Goal: Transaction & Acquisition: Purchase product/service

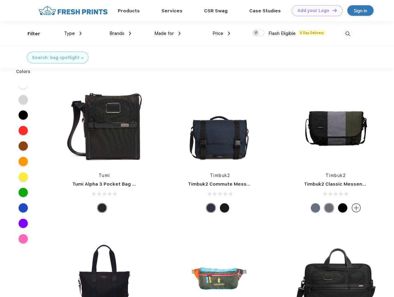
click at [315, 11] on link "Add your Logo Design Tool" at bounding box center [317, 10] width 51 height 11
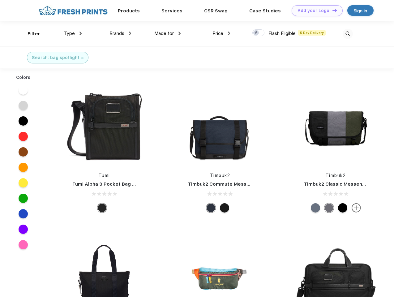
click at [0, 0] on div "Design Tool" at bounding box center [0, 0] width 0 height 0
click at [332, 10] on link "Add your Logo Design Tool" at bounding box center [317, 10] width 51 height 11
click at [30, 34] on div "Filter" at bounding box center [34, 33] width 13 height 7
click at [73, 33] on span "Type" at bounding box center [69, 34] width 11 height 6
click at [120, 33] on span "Brands" at bounding box center [116, 34] width 15 height 6
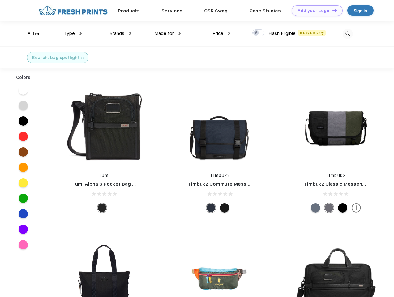
click at [168, 33] on span "Made for" at bounding box center [163, 34] width 19 height 6
click at [221, 33] on span "Price" at bounding box center [217, 34] width 11 height 6
click at [258, 33] on div at bounding box center [258, 32] width 12 height 7
click at [256, 33] on input "checkbox" at bounding box center [254, 31] width 4 height 4
click at [347, 34] on img at bounding box center [348, 34] width 10 height 10
